Goal: Task Accomplishment & Management: Use online tool/utility

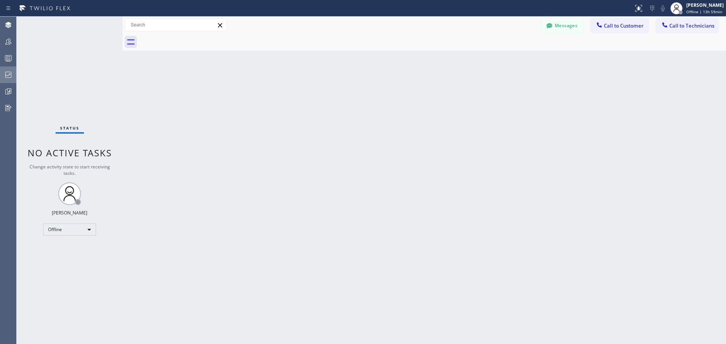
click at [7, 72] on icon at bounding box center [8, 75] width 6 height 6
